Goal: Contribute content: Contribute content

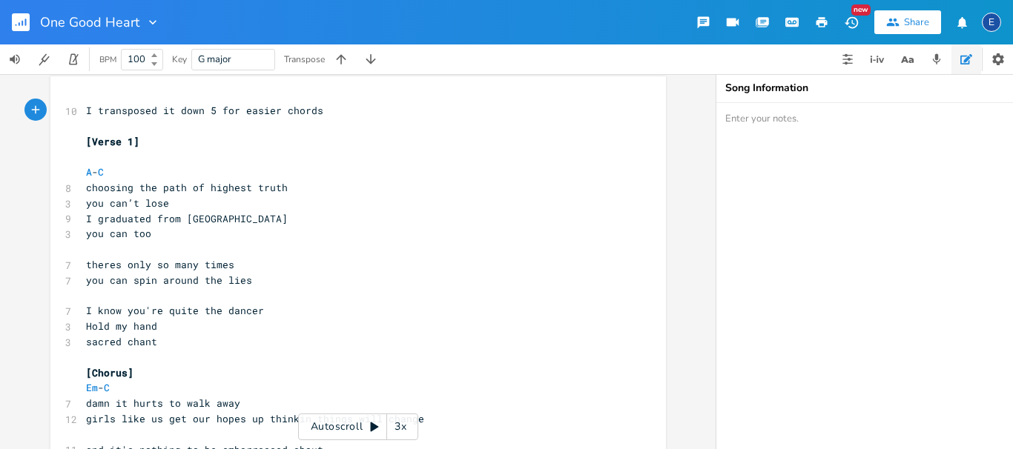
scroll to position [11, 0]
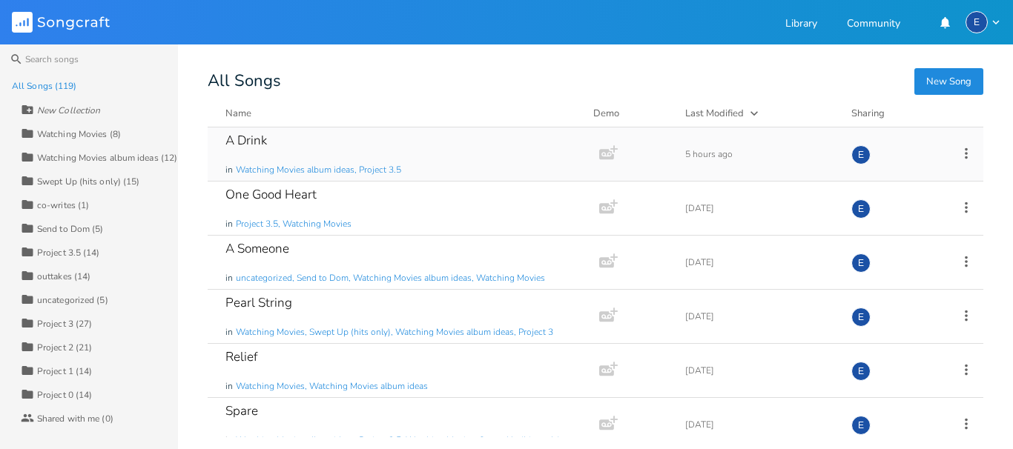
click at [293, 134] on div "A Drink in Watching Movies album ideas, Project 3.5" at bounding box center [400, 154] width 350 height 53
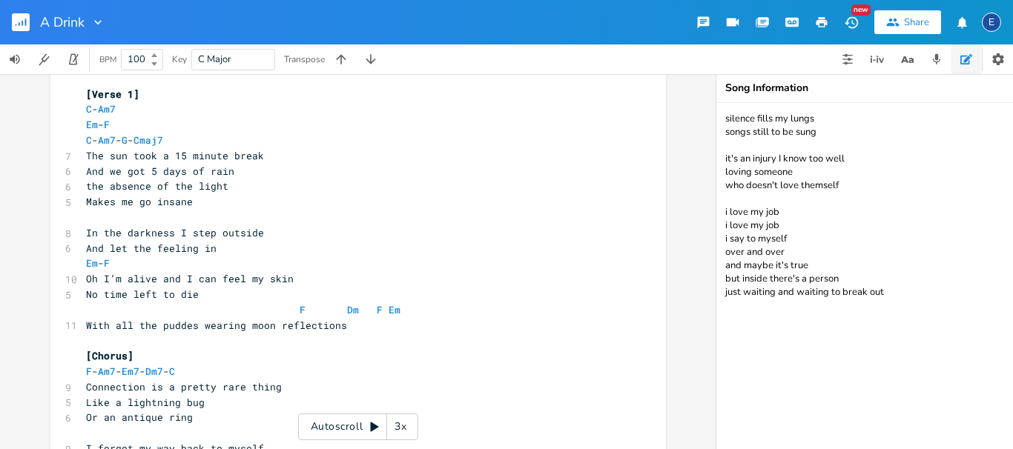
scroll to position [53, 0]
click at [400, 423] on div "3x" at bounding box center [400, 427] width 27 height 27
click at [254, 208] on pre "Makes me go insane" at bounding box center [351, 203] width 536 height 16
click at [245, 213] on pre "​" at bounding box center [351, 219] width 536 height 16
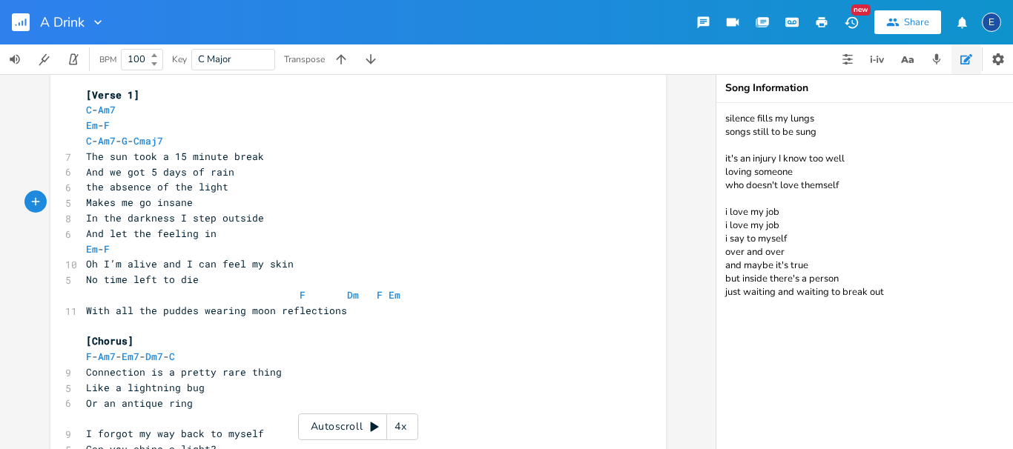
click at [393, 429] on div "4x" at bounding box center [400, 427] width 27 height 27
click at [393, 429] on div "5x" at bounding box center [400, 427] width 27 height 27
click at [393, 429] on div "1x" at bounding box center [400, 427] width 27 height 27
click at [370, 426] on icon at bounding box center [375, 427] width 12 height 12
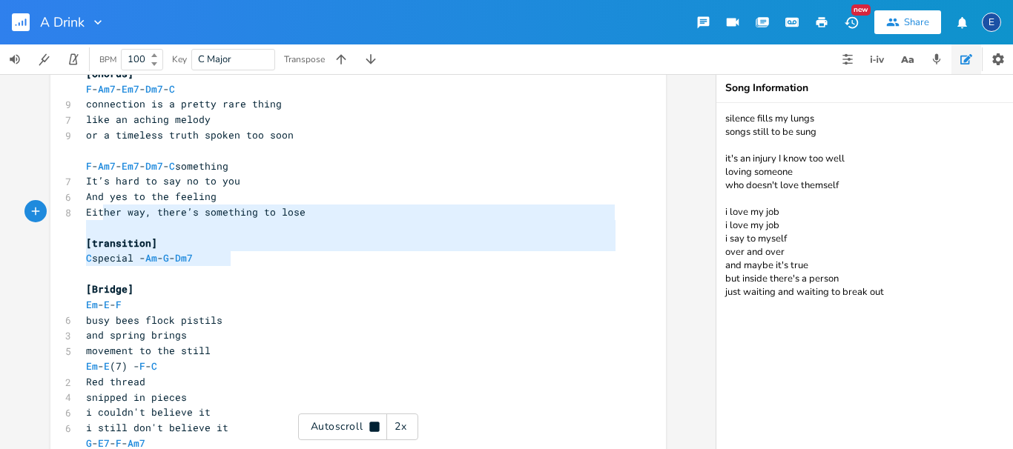
scroll to position [739, 0]
type textarea "[transition] C special - Am - G - Dm7"
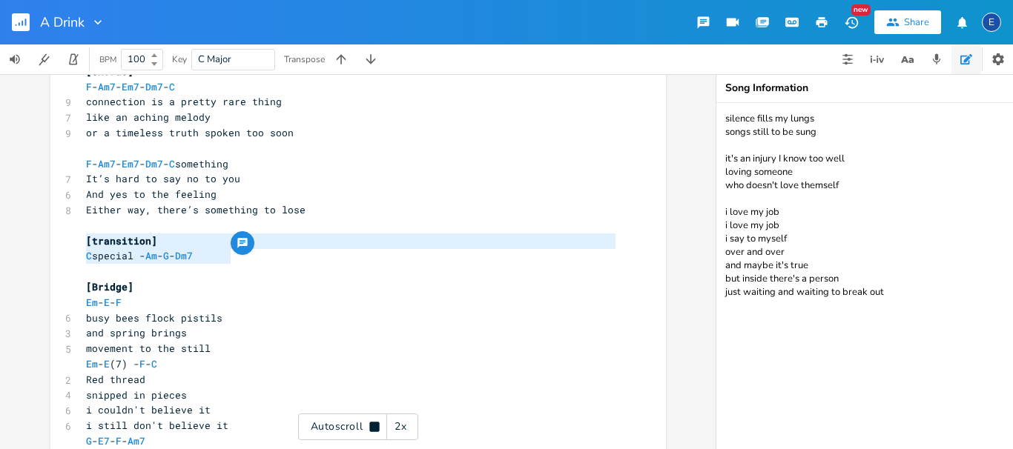
drag, startPoint x: 240, startPoint y: 263, endPoint x: 64, endPoint y: 248, distance: 176.4
click at [64, 248] on div "[transition] C special - Am - G - Dm7 x 2 capo 3 ​ [Verse 1] C - Am7 Em - F C -…" at bounding box center [358, 146] width 616 height 1606
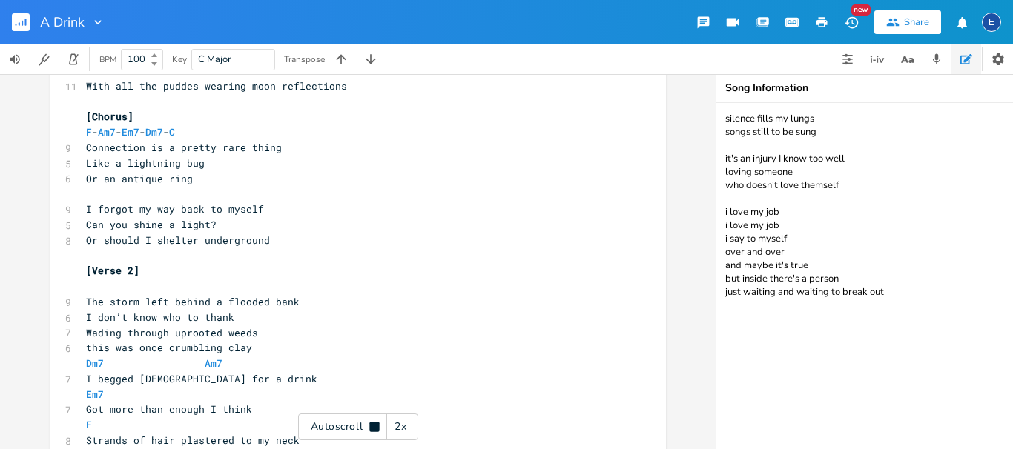
scroll to position [4, 0]
click at [289, 251] on pre "​" at bounding box center [351, 256] width 536 height 16
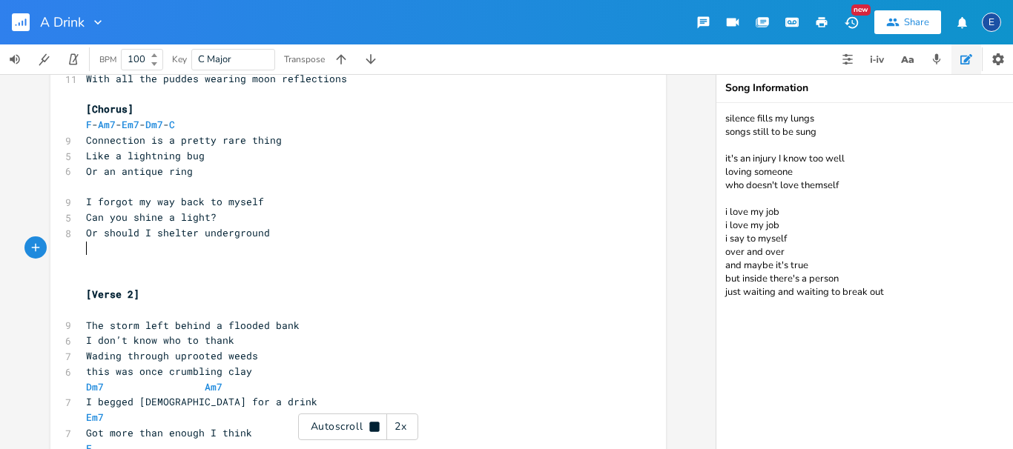
click at [278, 254] on pre "​" at bounding box center [351, 249] width 536 height 16
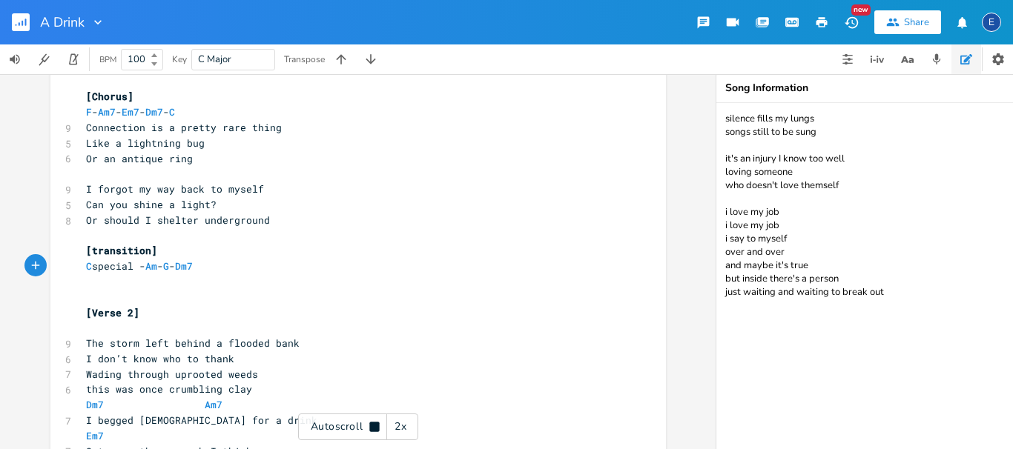
scroll to position [299, 0]
click at [366, 424] on div "Autoscroll 2x" at bounding box center [358, 427] width 120 height 27
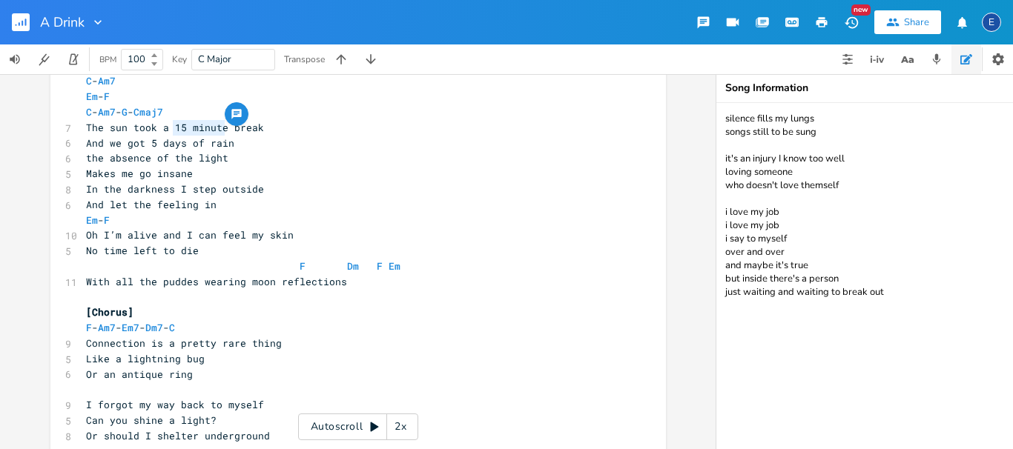
scroll to position [4, 53]
drag, startPoint x: 224, startPoint y: 126, endPoint x: 175, endPoint y: 122, distance: 49.2
click at [175, 122] on span "The sun took a 15 minute break" at bounding box center [175, 127] width 178 height 13
type textarea "coffee"
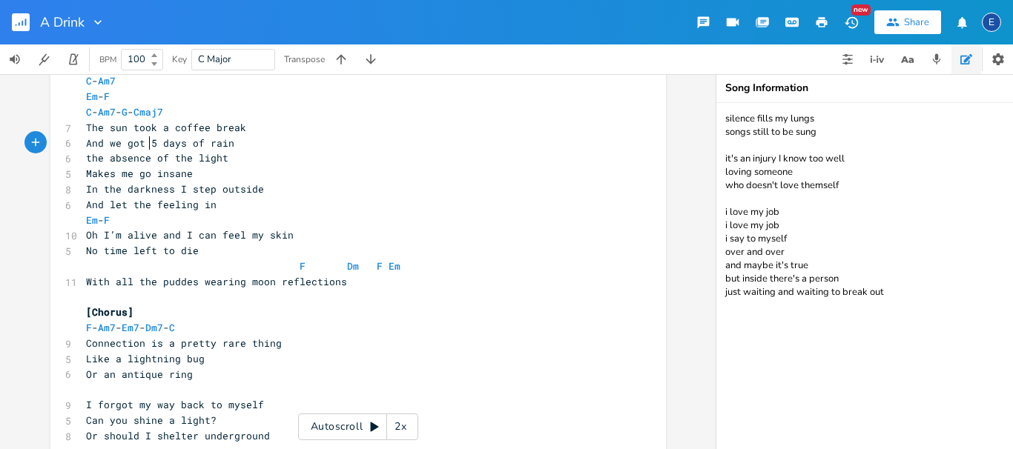
scroll to position [4, 0]
click at [148, 139] on span "And we got 5 days of rain" at bounding box center [160, 142] width 148 height 13
click at [153, 139] on span "And we got 5 days of rain" at bounding box center [160, 142] width 148 height 13
type textarea "straight"
click at [204, 171] on pre "Makes me go insane" at bounding box center [351, 174] width 536 height 16
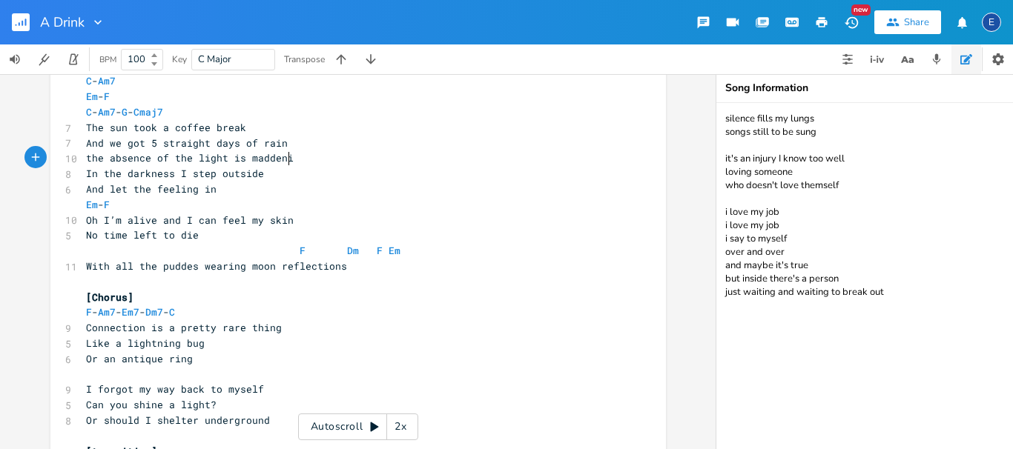
type textarea "is maddening"
click at [191, 172] on span "In the darkness I step outside" at bounding box center [175, 173] width 178 height 13
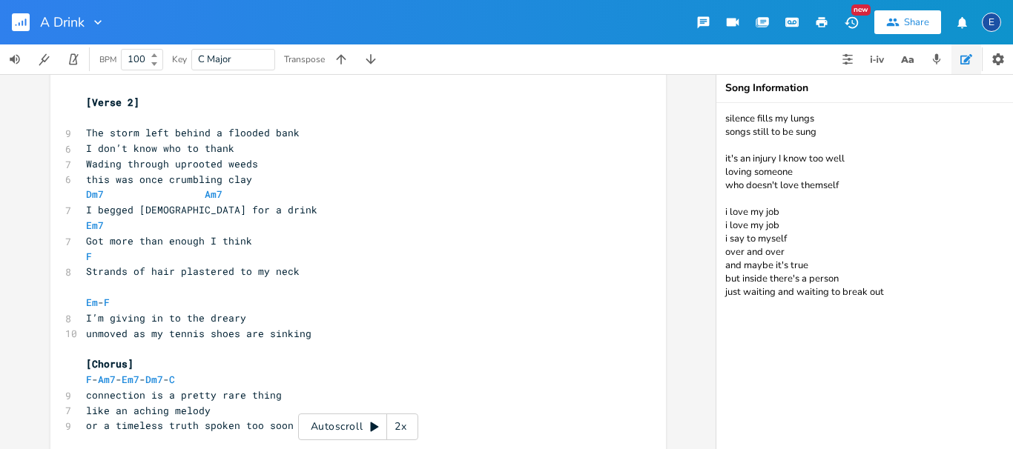
scroll to position [493, 0]
click at [337, 426] on div "Autoscroll 2x" at bounding box center [358, 427] width 120 height 27
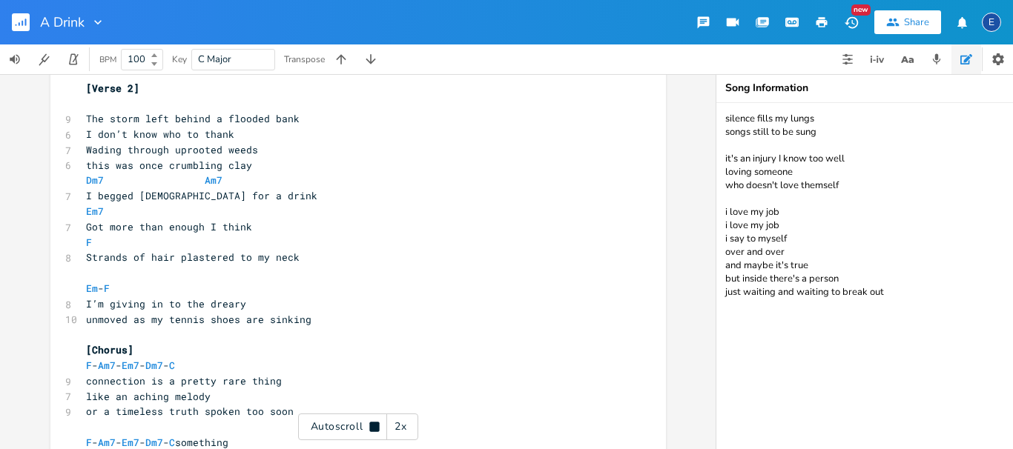
click at [337, 426] on div "Autoscroll 2x" at bounding box center [358, 427] width 120 height 27
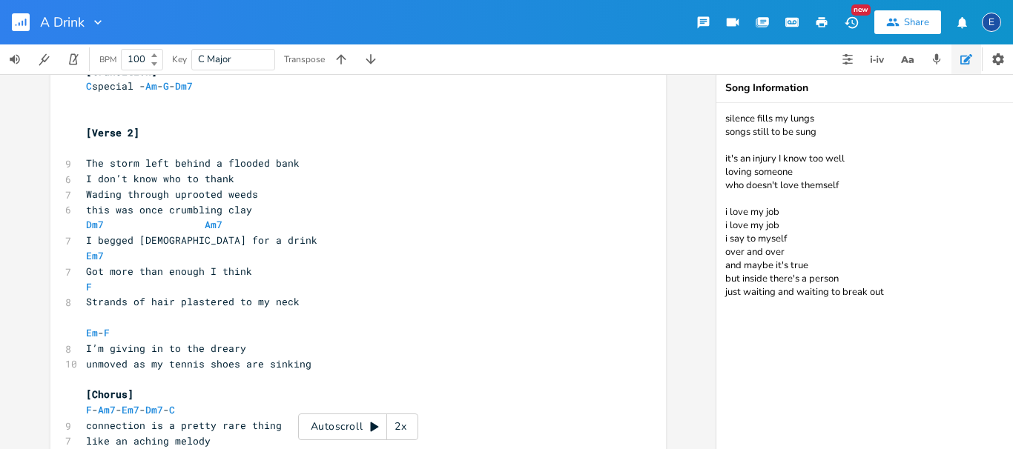
scroll to position [462, 0]
click at [372, 417] on div "Autoscroll 2x" at bounding box center [358, 427] width 120 height 27
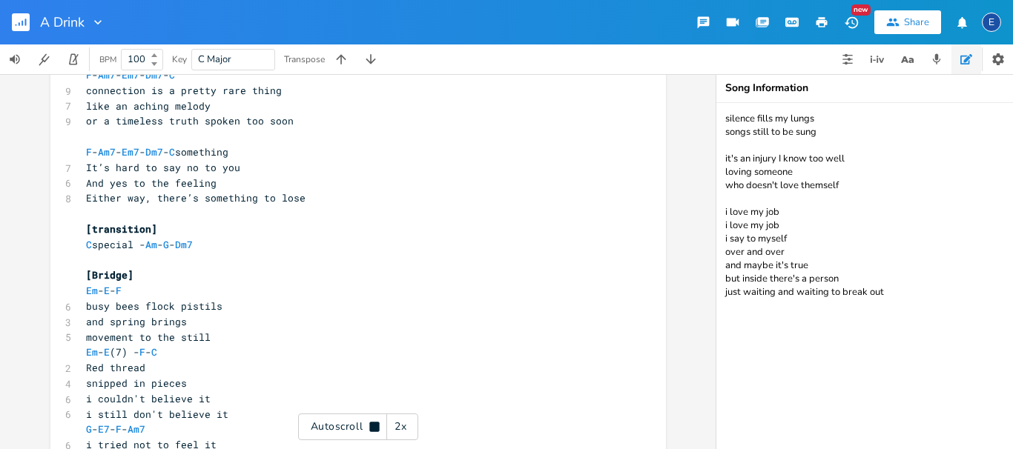
click at [358, 421] on div "Autoscroll 2x" at bounding box center [358, 427] width 120 height 27
click at [871, 57] on icon "button" at bounding box center [878, 59] width 18 height 18
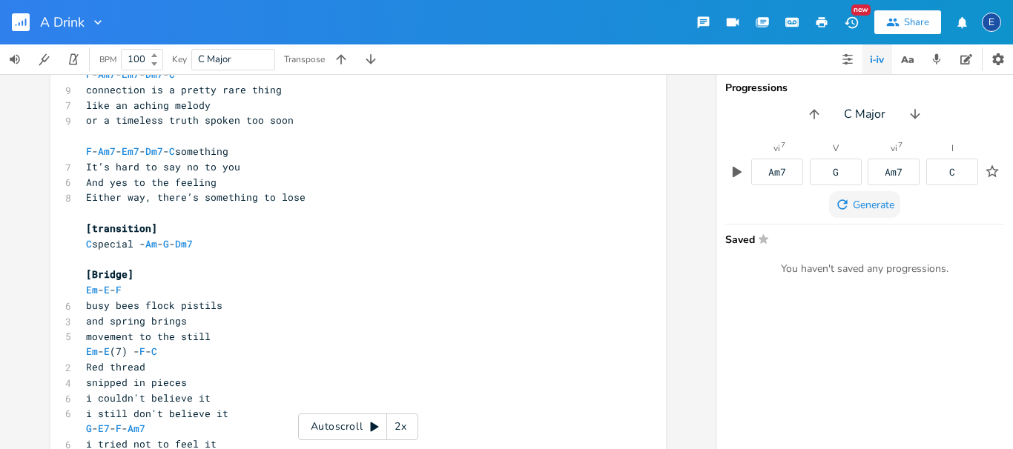
click at [875, 200] on span "Generate" at bounding box center [874, 205] width 42 height 14
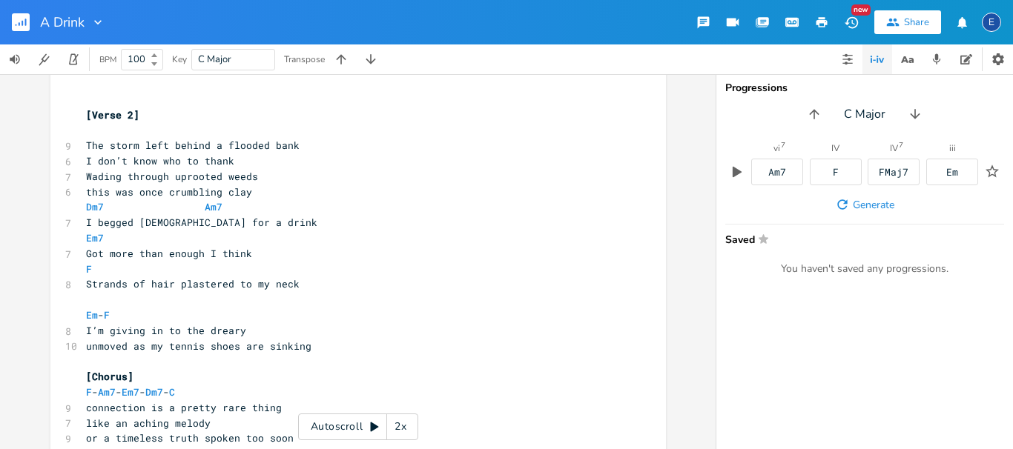
scroll to position [481, 0]
click at [315, 343] on pre "unmoved as my tennis shoes are sinking" at bounding box center [351, 346] width 536 height 16
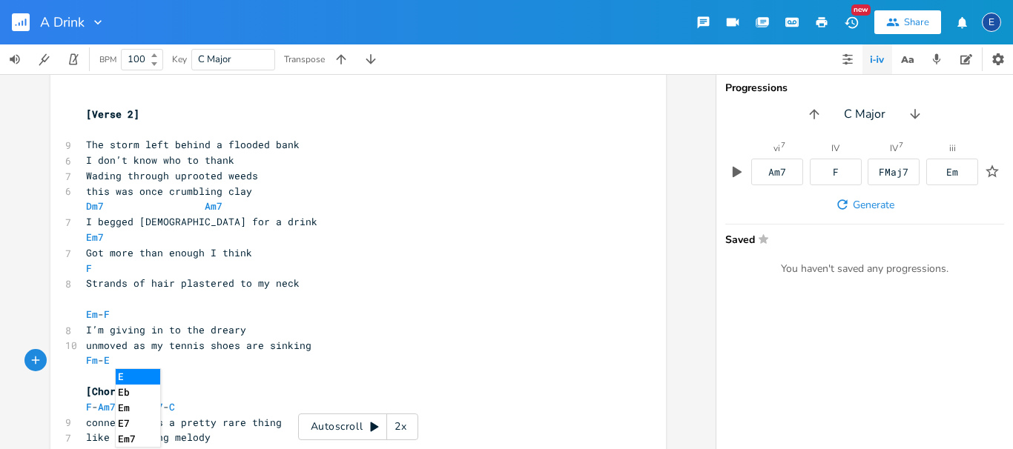
type textarea "Fm - E7"
click at [420, 244] on pre "Em7" at bounding box center [351, 238] width 536 height 16
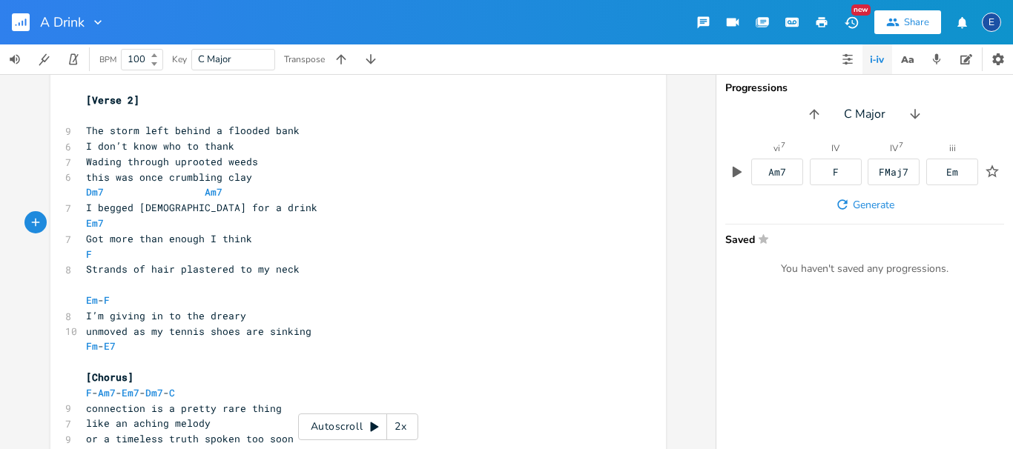
scroll to position [495, 0]
click at [369, 431] on icon at bounding box center [375, 427] width 12 height 12
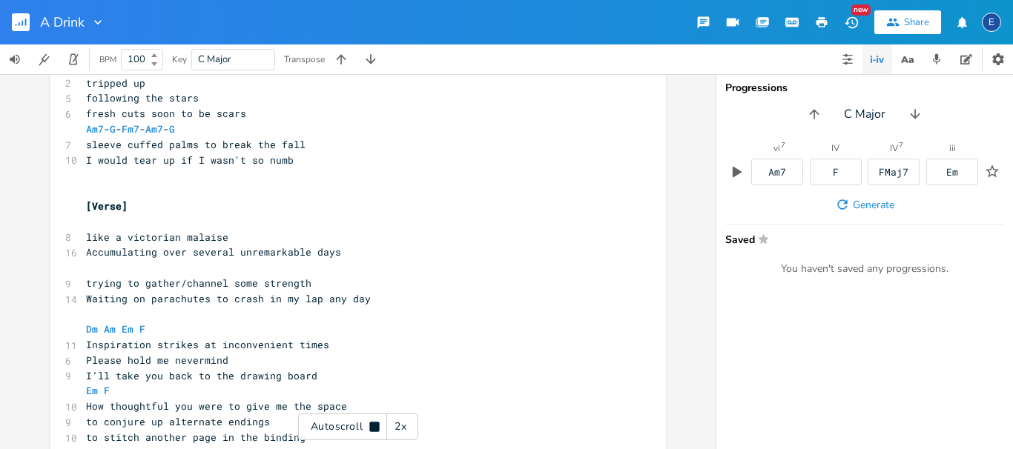
scroll to position [1285, 0]
click at [363, 420] on div "Autoscroll 2x" at bounding box center [358, 427] width 120 height 27
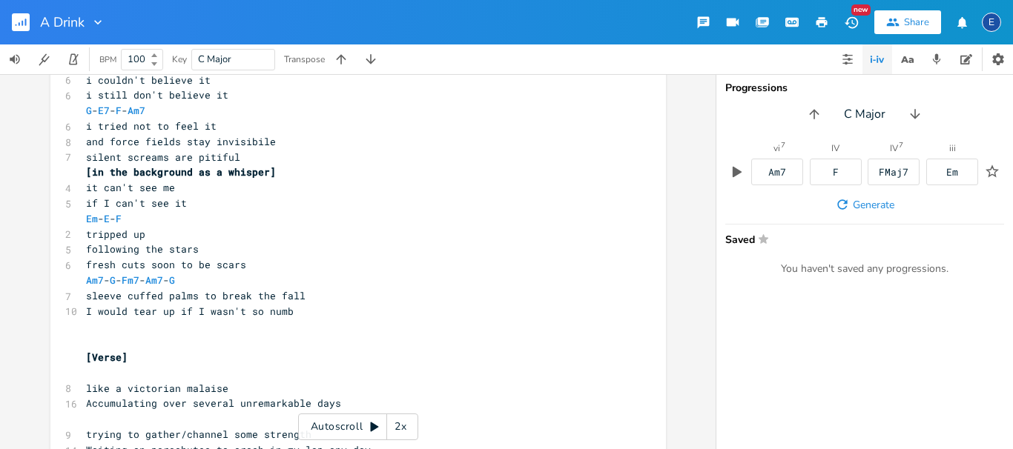
scroll to position [1131, 0]
click at [128, 280] on span "Am7 - G - Fm7 - Am7 - G" at bounding box center [133, 281] width 95 height 13
type textarea "add9"
click at [245, 277] on pre "Am7 - Gadd9 - Fm7 - Am7 - G" at bounding box center [351, 282] width 536 height 16
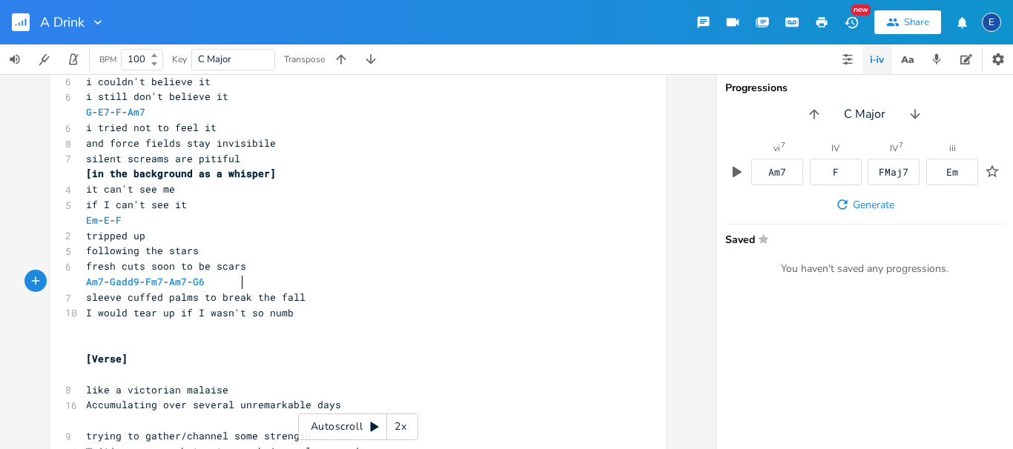
scroll to position [4, 7]
type textarea "6v"
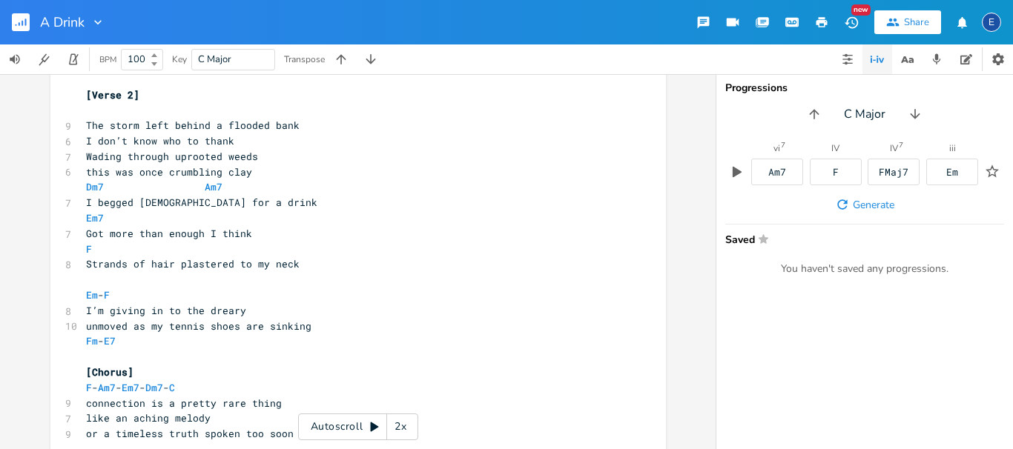
scroll to position [500, 0]
click at [368, 432] on div "Autoscroll 2x" at bounding box center [358, 427] width 120 height 27
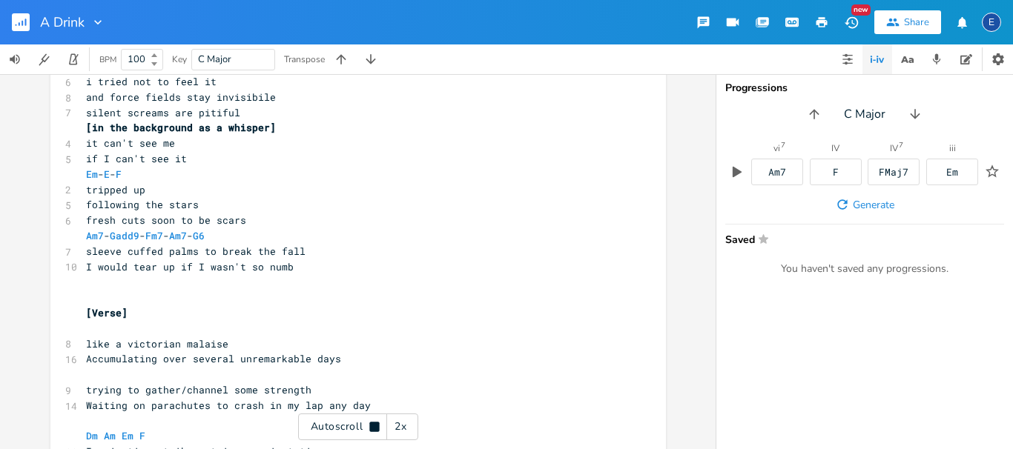
click at [375, 435] on div "Autoscroll 2x" at bounding box center [358, 427] width 120 height 27
click at [211, 235] on span "Am7 - Gadd9 - Fm7 - Am7 - G6" at bounding box center [148, 234] width 125 height 13
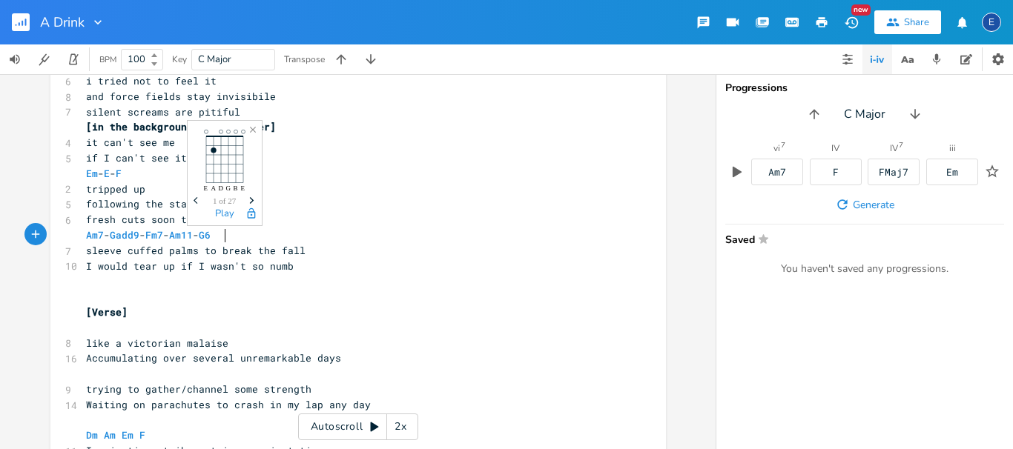
type textarea "11"
click at [381, 236] on pre "Am7 - Gadd9 - Fm7 - Am11 - G6" at bounding box center [351, 236] width 536 height 16
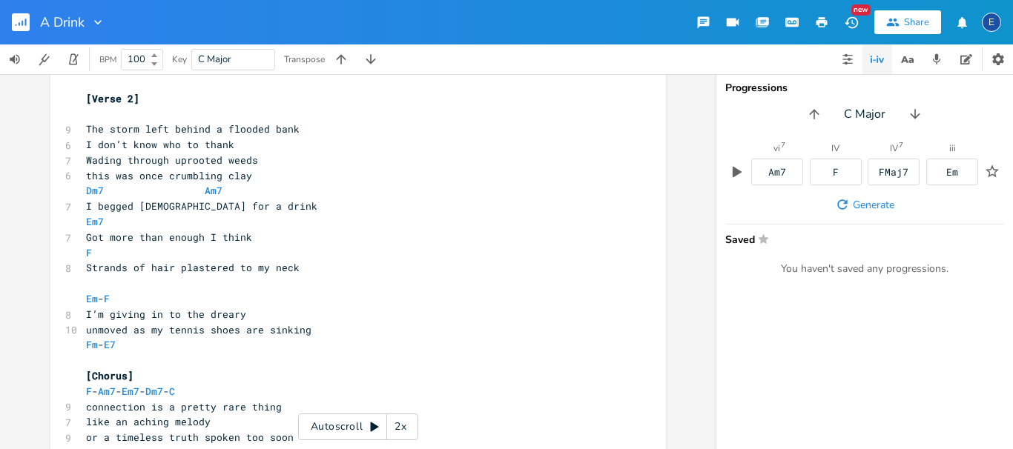
scroll to position [496, 0]
click at [353, 424] on div "Autoscroll 2x" at bounding box center [358, 427] width 120 height 27
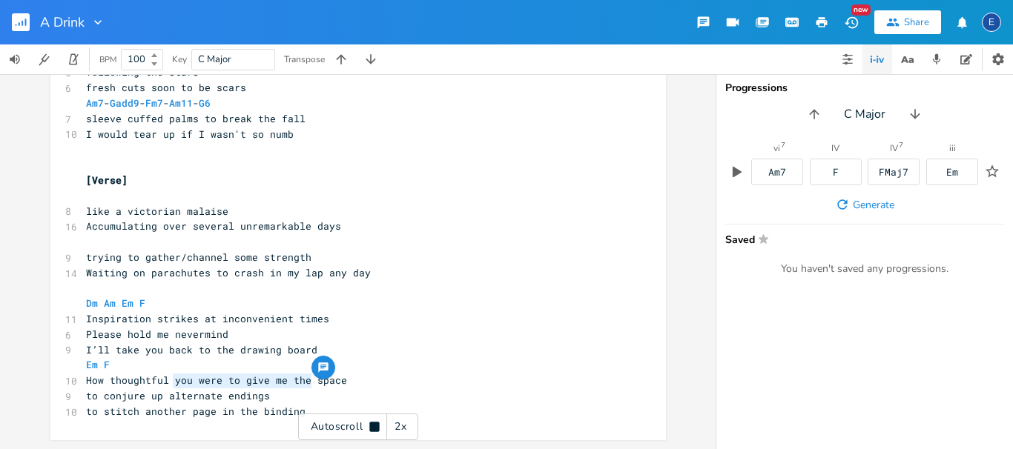
scroll to position [4, 130]
drag, startPoint x: 309, startPoint y: 378, endPoint x: 170, endPoint y: 384, distance: 139.6
click at [170, 384] on span "How thoughtful you were to give me the space" at bounding box center [216, 380] width 261 height 13
type textarea "to give me"
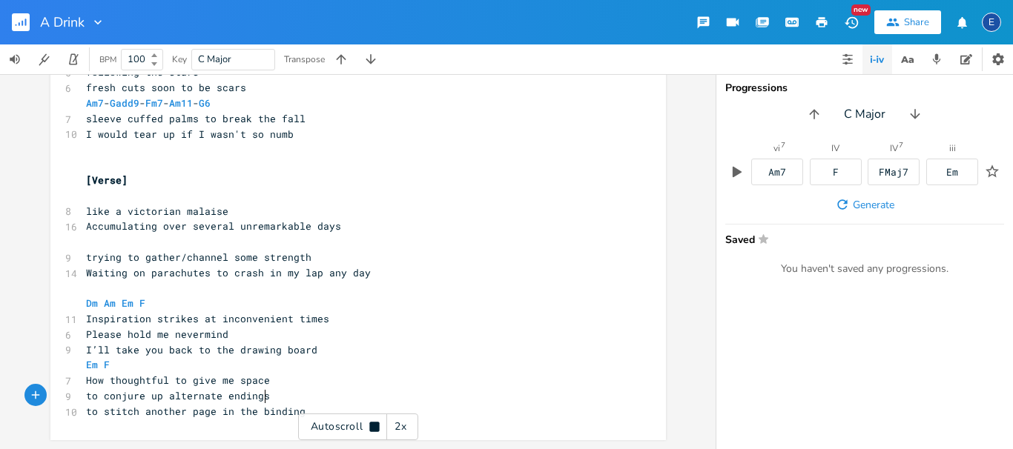
click at [278, 398] on pre "to conjure up alternate endings" at bounding box center [351, 397] width 536 height 16
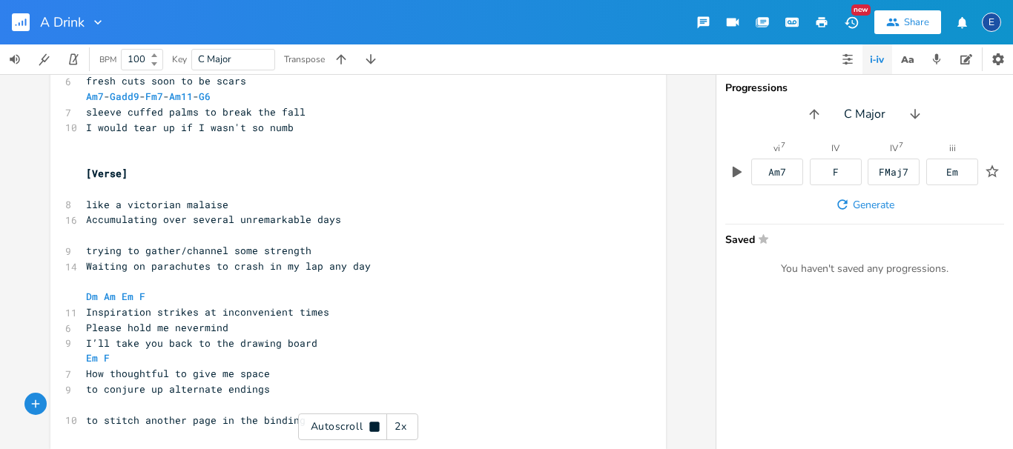
scroll to position [1310, 0]
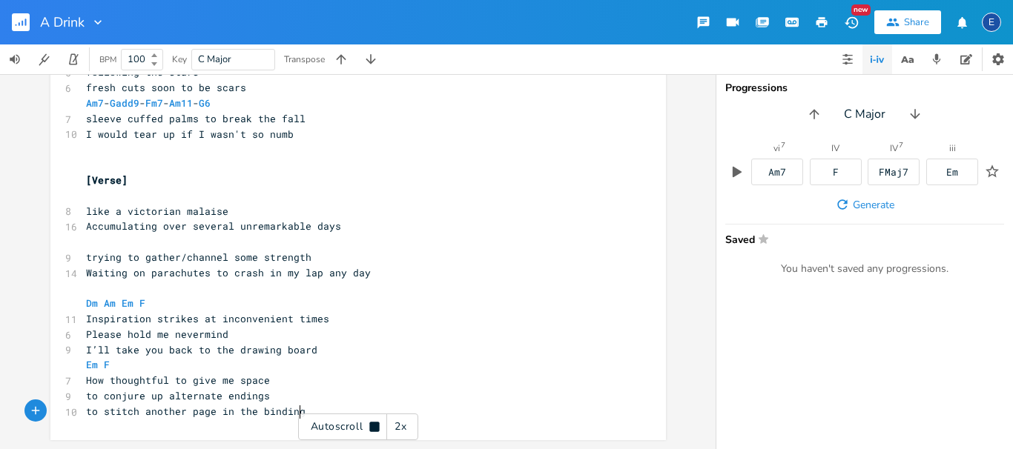
click at [313, 406] on pre "to stitch another page in the binding" at bounding box center [351, 412] width 536 height 16
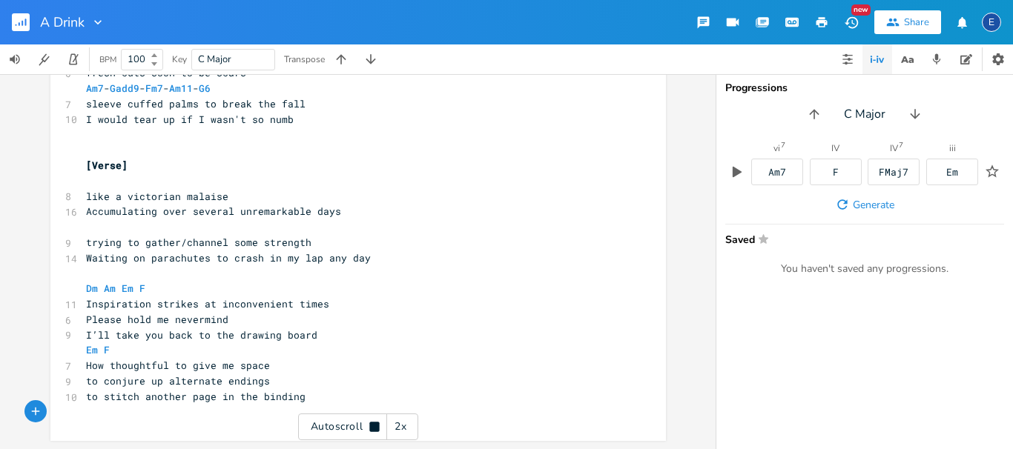
scroll to position [1325, 0]
click at [313, 406] on pre "​" at bounding box center [351, 412] width 536 height 16
type textarea "Am - G"
click at [344, 292] on pre "Dm Am Em F" at bounding box center [351, 288] width 536 height 16
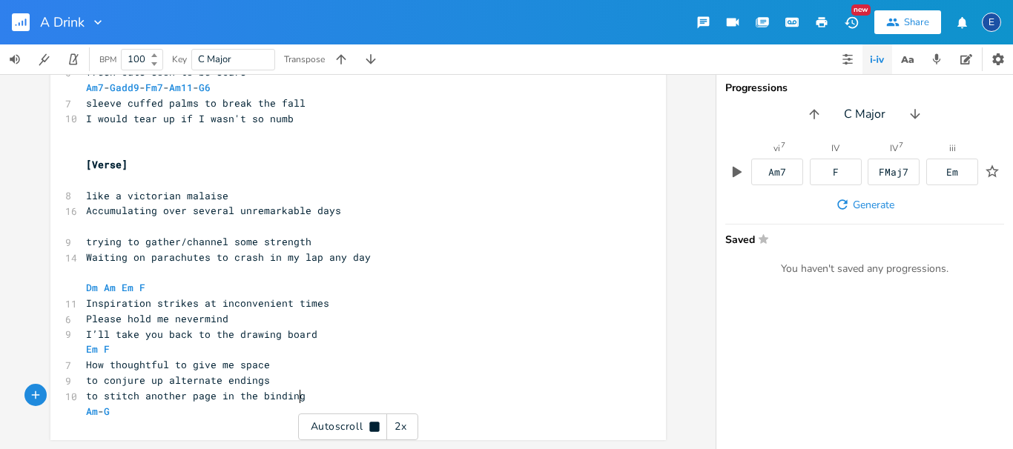
click at [313, 400] on pre "to stitch another page in the binding" at bounding box center [351, 397] width 536 height 16
type textarea "the r"
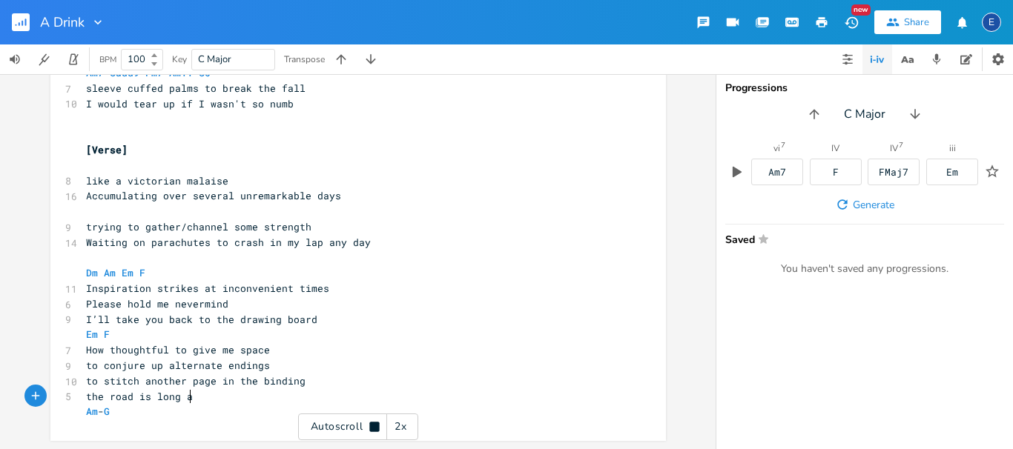
scroll to position [0, 0]
type textarea "the road is long and winding"
type textarea "​"
click at [179, 398] on span "the road is long and winding" at bounding box center [169, 395] width 166 height 13
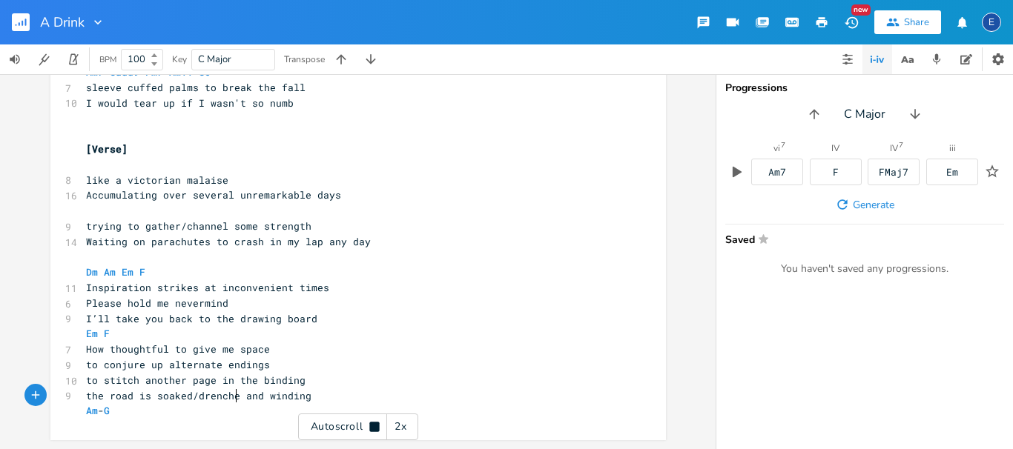
type textarea "soaked/drenched"
click at [281, 363] on pre "to conjure up alternate endings" at bounding box center [351, 366] width 536 height 16
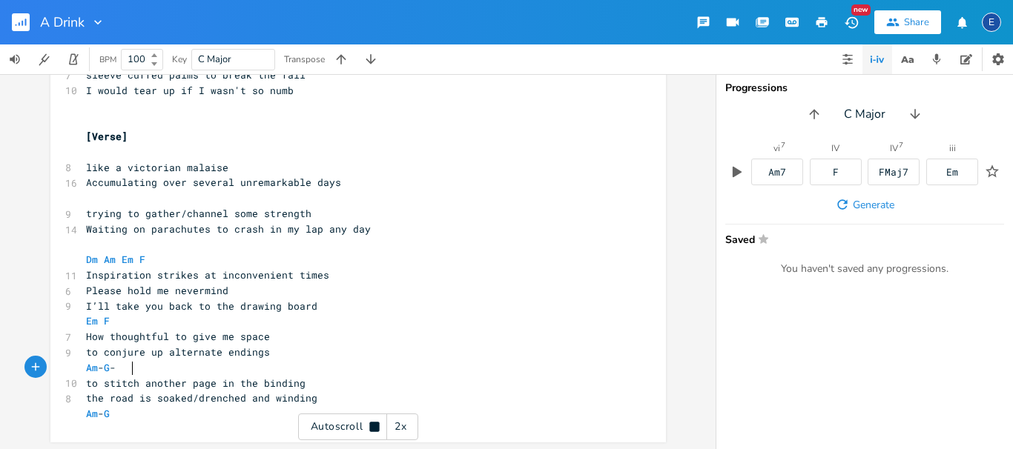
scroll to position [1354, 0]
type textarea "Am - G -"
click at [116, 372] on span "Am - G -" at bounding box center [101, 365] width 30 height 13
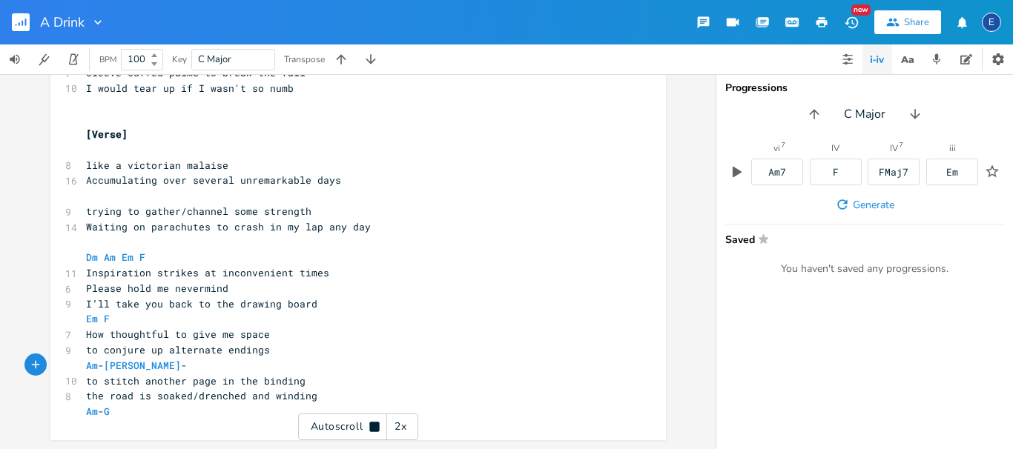
type textarea "add9"
click at [162, 366] on pre "Am - Gadd9 -" at bounding box center [351, 366] width 536 height 16
type textarea "Em7 - C special"
type textarea "Am - G"
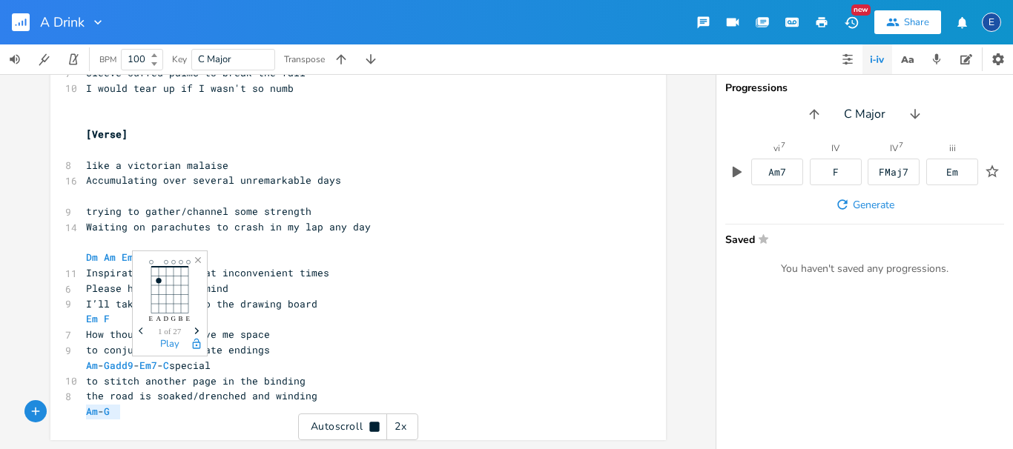
scroll to position [0, 38]
drag, startPoint x: 145, startPoint y: 418, endPoint x: 42, endPoint y: 411, distance: 103.3
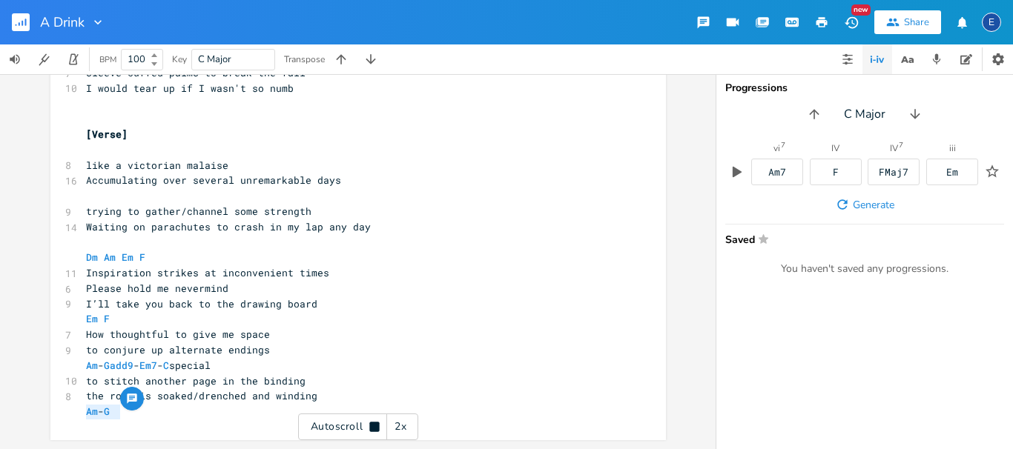
scroll to position [0, 0]
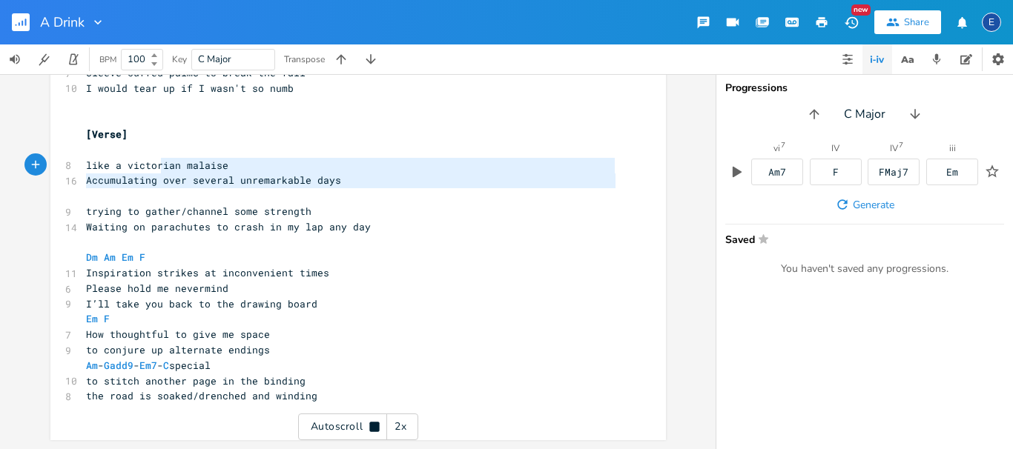
type textarea "like a victorian malaise Accumulating over several unremarkable days"
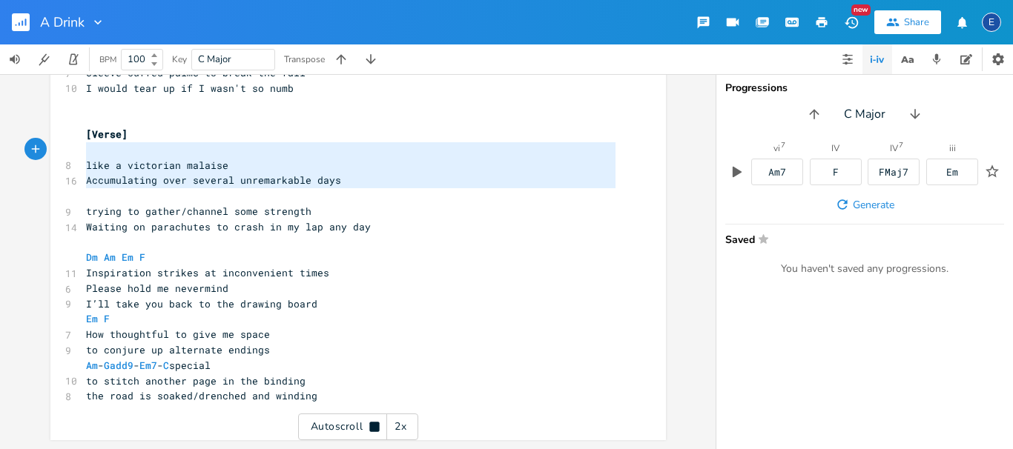
scroll to position [49, 0]
drag, startPoint x: 358, startPoint y: 190, endPoint x: 60, endPoint y: 145, distance: 301.5
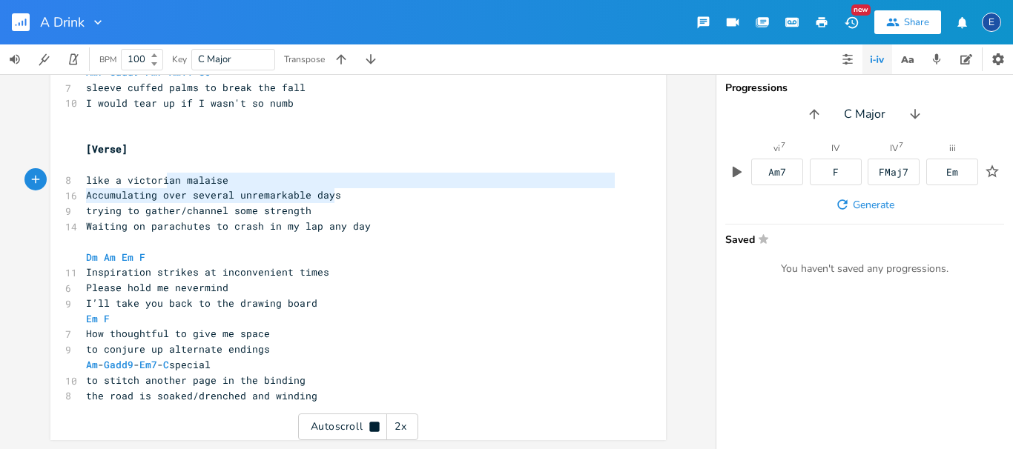
scroll to position [16, 244]
type textarea "like a victorian malaise Accumulating over several unremarkable days"
drag, startPoint x: 352, startPoint y: 191, endPoint x: 78, endPoint y: 182, distance: 273.8
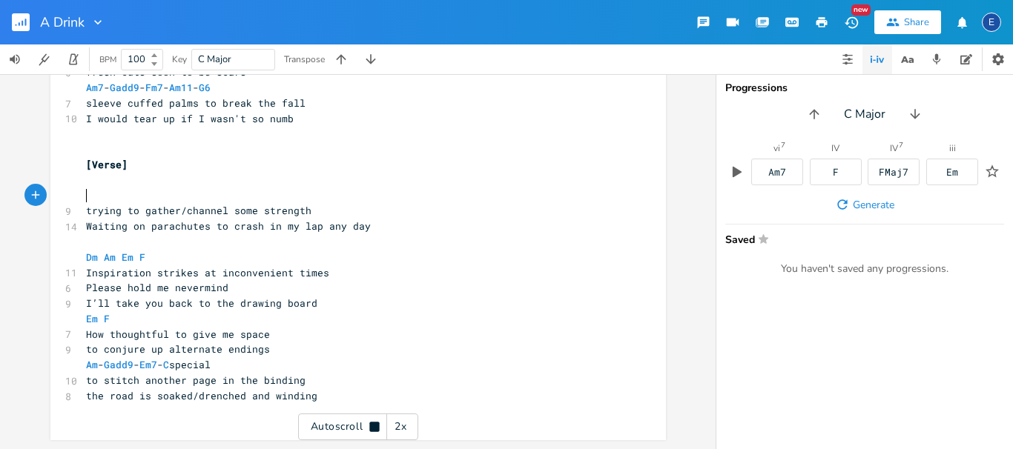
scroll to position [1310, 0]
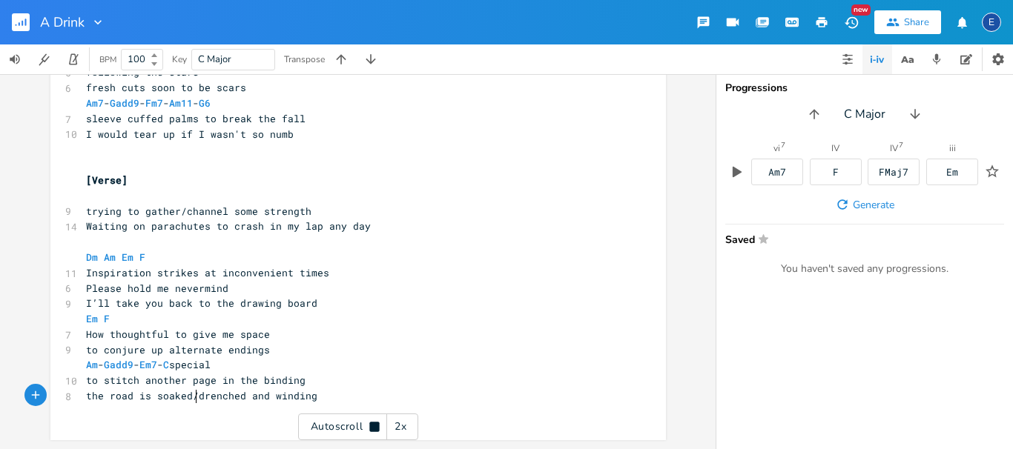
click at [195, 401] on span "the road is soaked/drenched and winding" at bounding box center [201, 395] width 231 height 13
click at [172, 325] on pre "Em F" at bounding box center [351, 320] width 536 height 16
type textarea "Em F"
drag, startPoint x: 159, startPoint y: 319, endPoint x: 70, endPoint y: 313, distance: 88.5
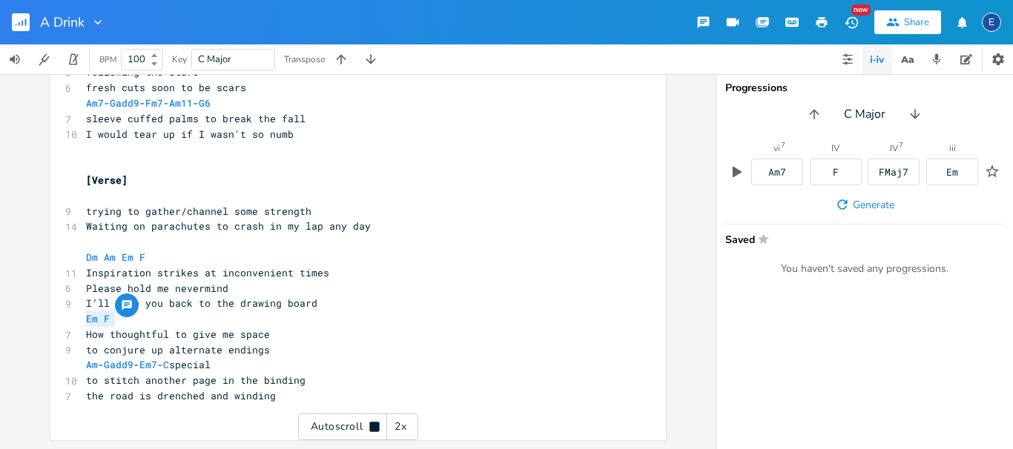
type textarea "this part is the same melody as Em-F sections in other parts but diff chords"
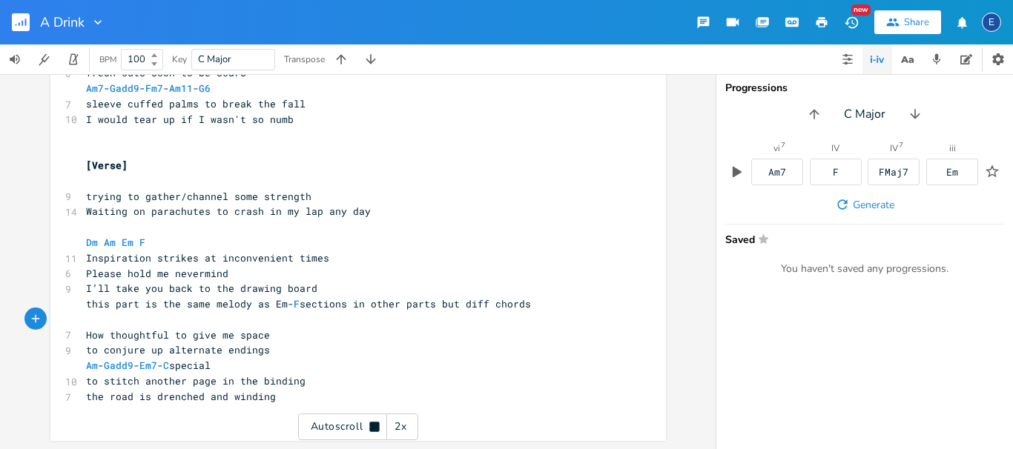
scroll to position [1325, 0]
click at [376, 424] on icon at bounding box center [374, 427] width 10 height 10
click at [171, 323] on pre "​" at bounding box center [351, 320] width 536 height 16
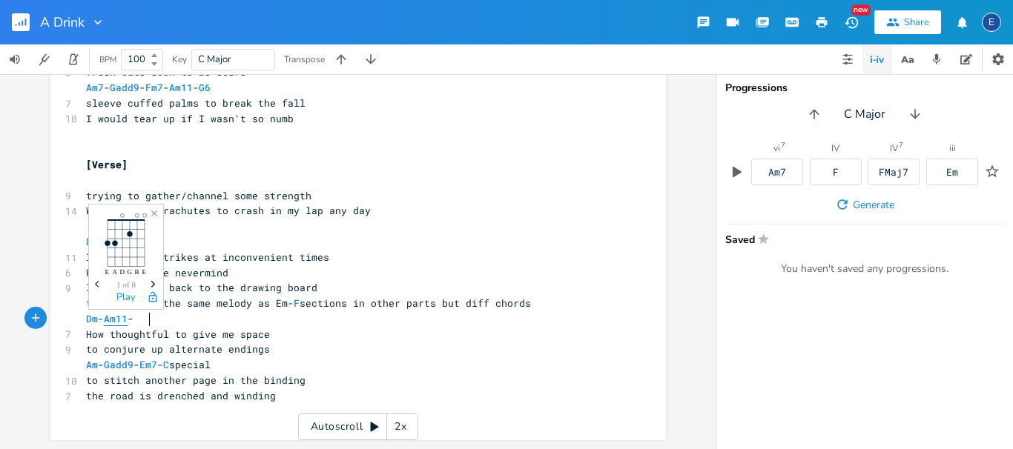
type textarea "Dm - Am11 -"
click at [345, 201] on pre "trying to gather/channel some strength" at bounding box center [351, 196] width 536 height 16
click at [202, 326] on pre "Dm - Am11 -" at bounding box center [351, 320] width 536 height 16
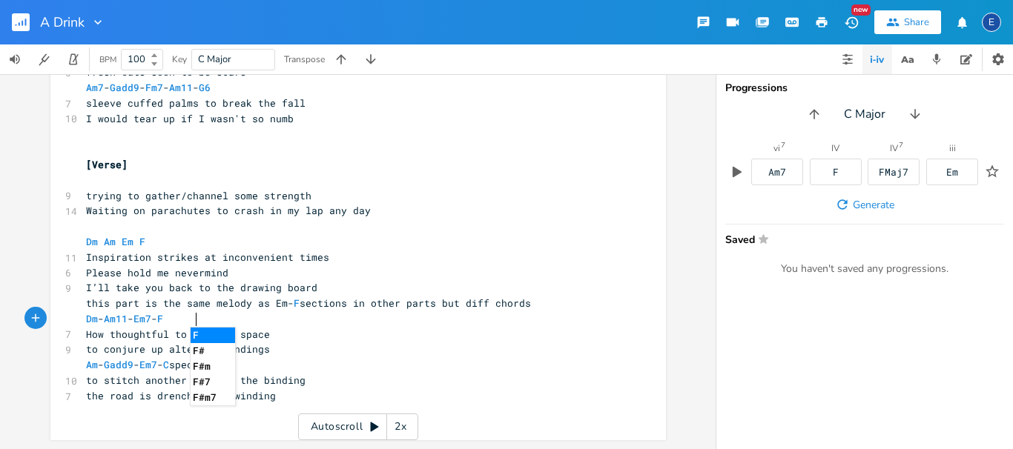
type textarea "Em7 - F"
click at [95, 235] on pre "Dm Am Em F" at bounding box center [351, 242] width 536 height 16
type textarea "7"
click at [194, 251] on span "Inspiration strikes at inconvenient times" at bounding box center [207, 257] width 243 height 13
click at [324, 360] on pre "Am - Gadd9 - Em7 - C special" at bounding box center [351, 366] width 536 height 16
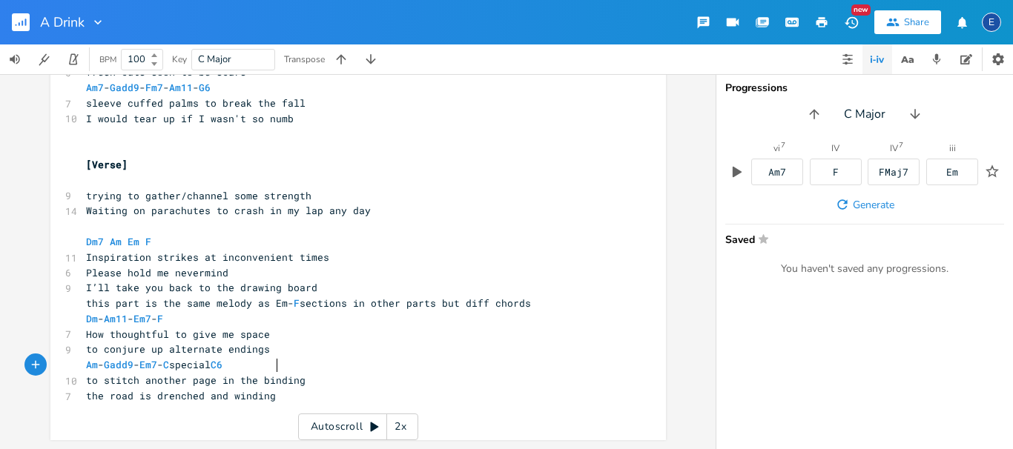
scroll to position [4, 24]
type textarea "C6"
